Goal: Task Accomplishment & Management: Complete application form

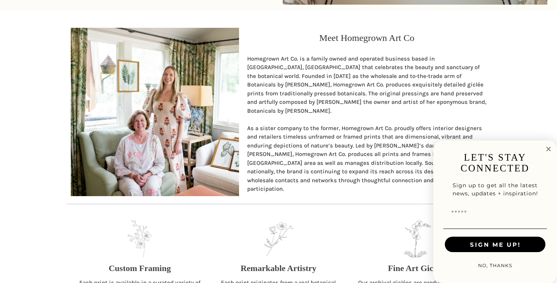
scroll to position [604, 0]
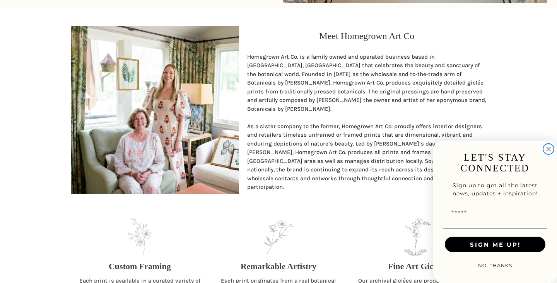
click at [548, 149] on icon "Close dialog" at bounding box center [548, 150] width 4 height 4
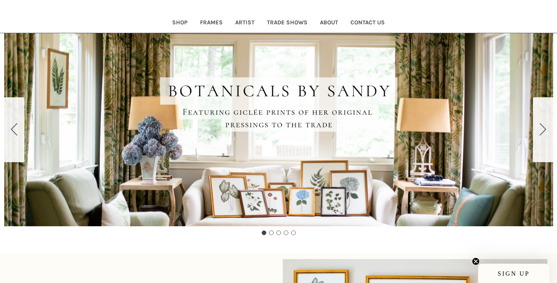
scroll to position [91, 0]
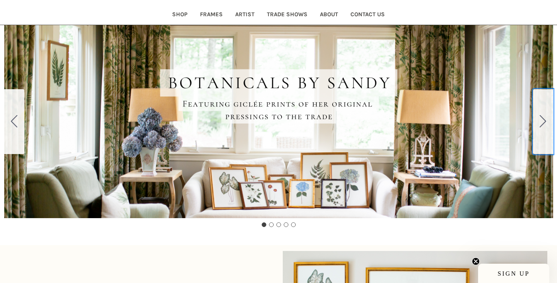
click at [545, 118] on icon "Go to slide 2" at bounding box center [543, 121] width 7 height 12
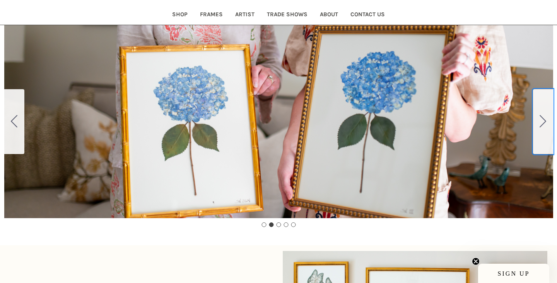
click at [545, 118] on icon "Go to slide 3" at bounding box center [543, 121] width 7 height 12
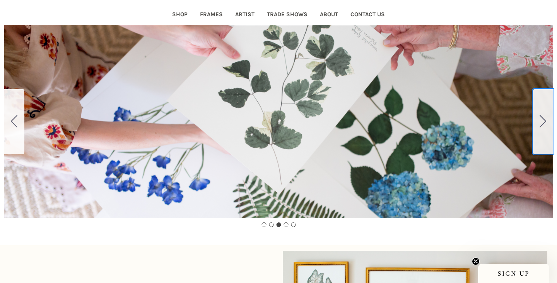
click at [545, 118] on icon "Go to slide 4" at bounding box center [543, 121] width 7 height 12
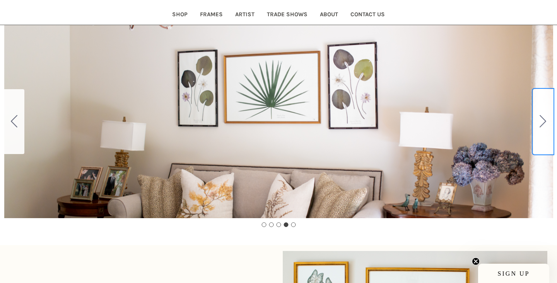
click at [544, 121] on icon "Go to slide 5" at bounding box center [543, 121] width 7 height 12
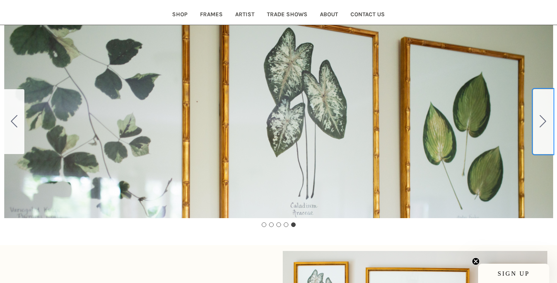
click at [544, 121] on icon "Go to slide 1" at bounding box center [543, 121] width 7 height 12
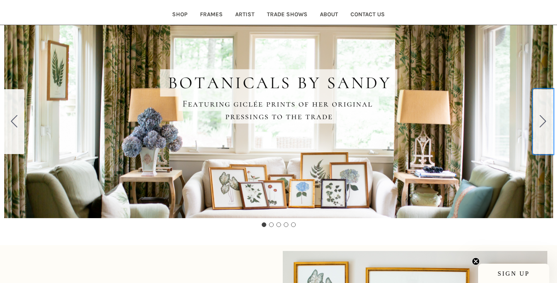
click at [545, 121] on icon "Go to slide 2" at bounding box center [543, 121] width 7 height 12
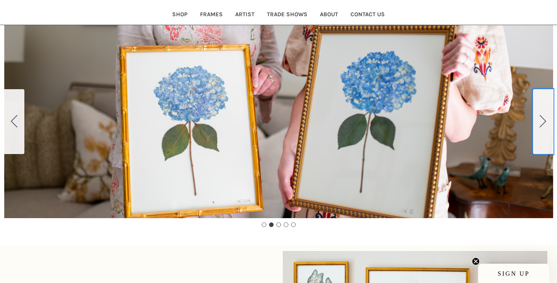
click at [544, 122] on icon "Go to slide 3" at bounding box center [543, 121] width 7 height 12
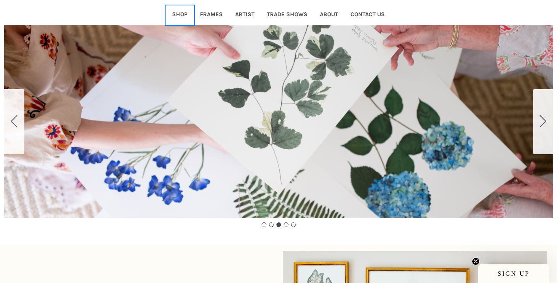
click at [178, 14] on link "Shop" at bounding box center [180, 15] width 28 height 19
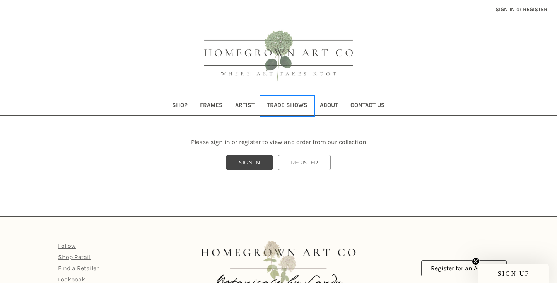
click at [301, 105] on link "Trade Shows" at bounding box center [287, 106] width 53 height 19
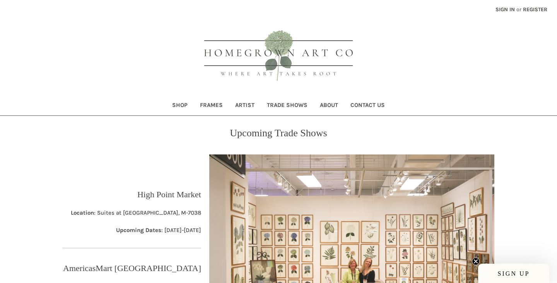
scroll to position [205, 0]
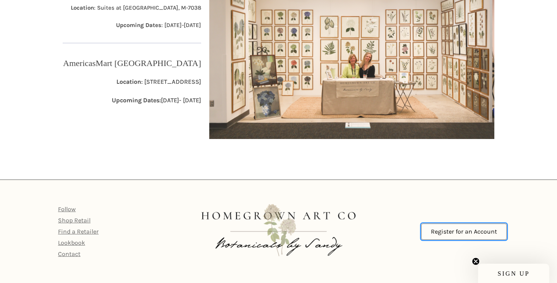
click at [468, 232] on link "Register for an Account" at bounding box center [463, 232] width 85 height 16
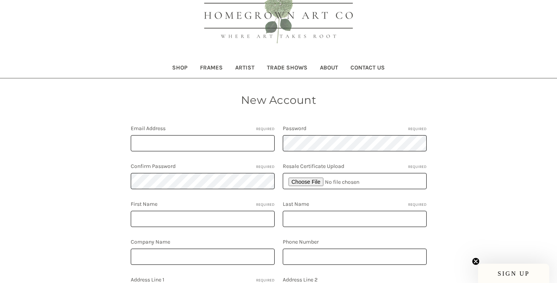
scroll to position [40, 0]
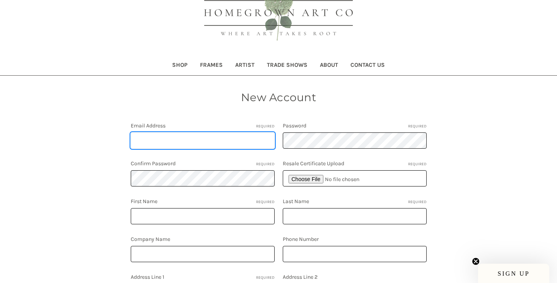
click at [193, 140] on input "Email Address Required" at bounding box center [203, 141] width 144 height 16
type input "[EMAIL_ADDRESS][PERSON_NAME][DOMAIN_NAME]"
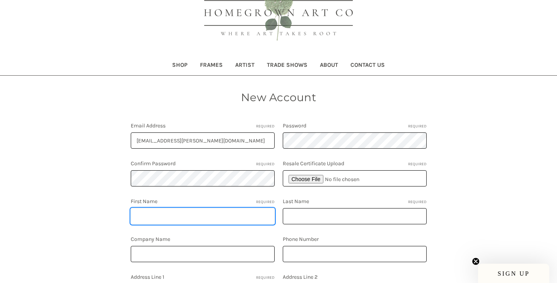
type input "Cara"
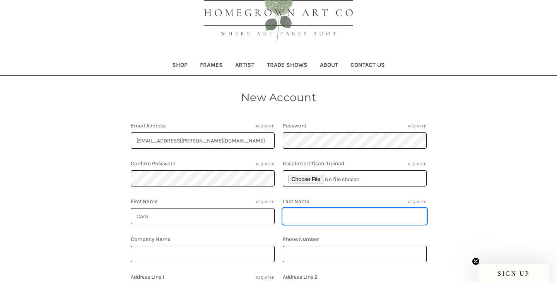
type input "Vann"
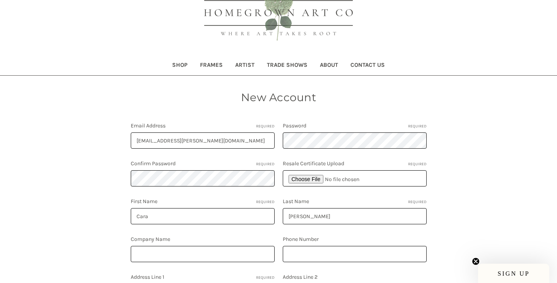
type input "Started before 2019"
type input "7138821490"
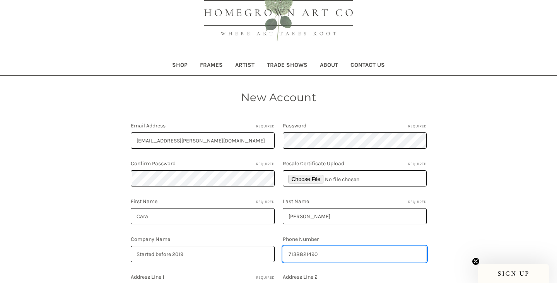
type input "22 VILLAGE OAKS LN"
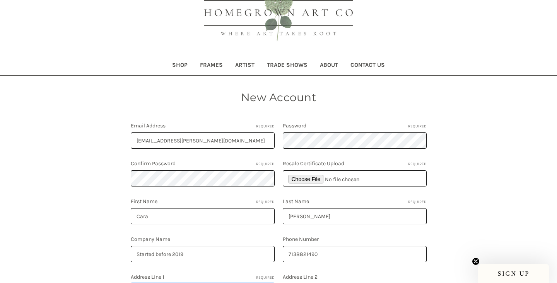
type input "HOUSTON"
select select "**********"
type input "TX"
type input "77055"
select select "*****"
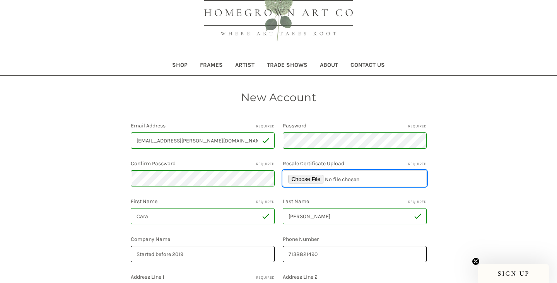
click at [313, 179] on input "file" at bounding box center [355, 179] width 144 height 16
type input "C:\fakepath\CCV Interiors resale.pdf"
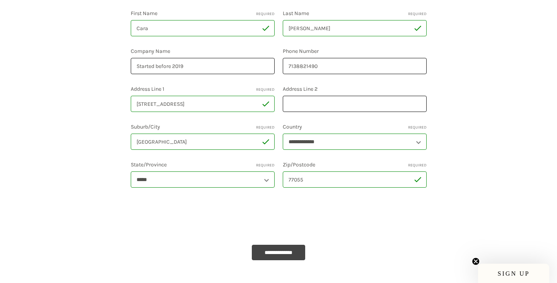
scroll to position [229, 0]
click at [272, 250] on input "**********" at bounding box center [278, 251] width 53 height 15
